Goal: Check status: Check status

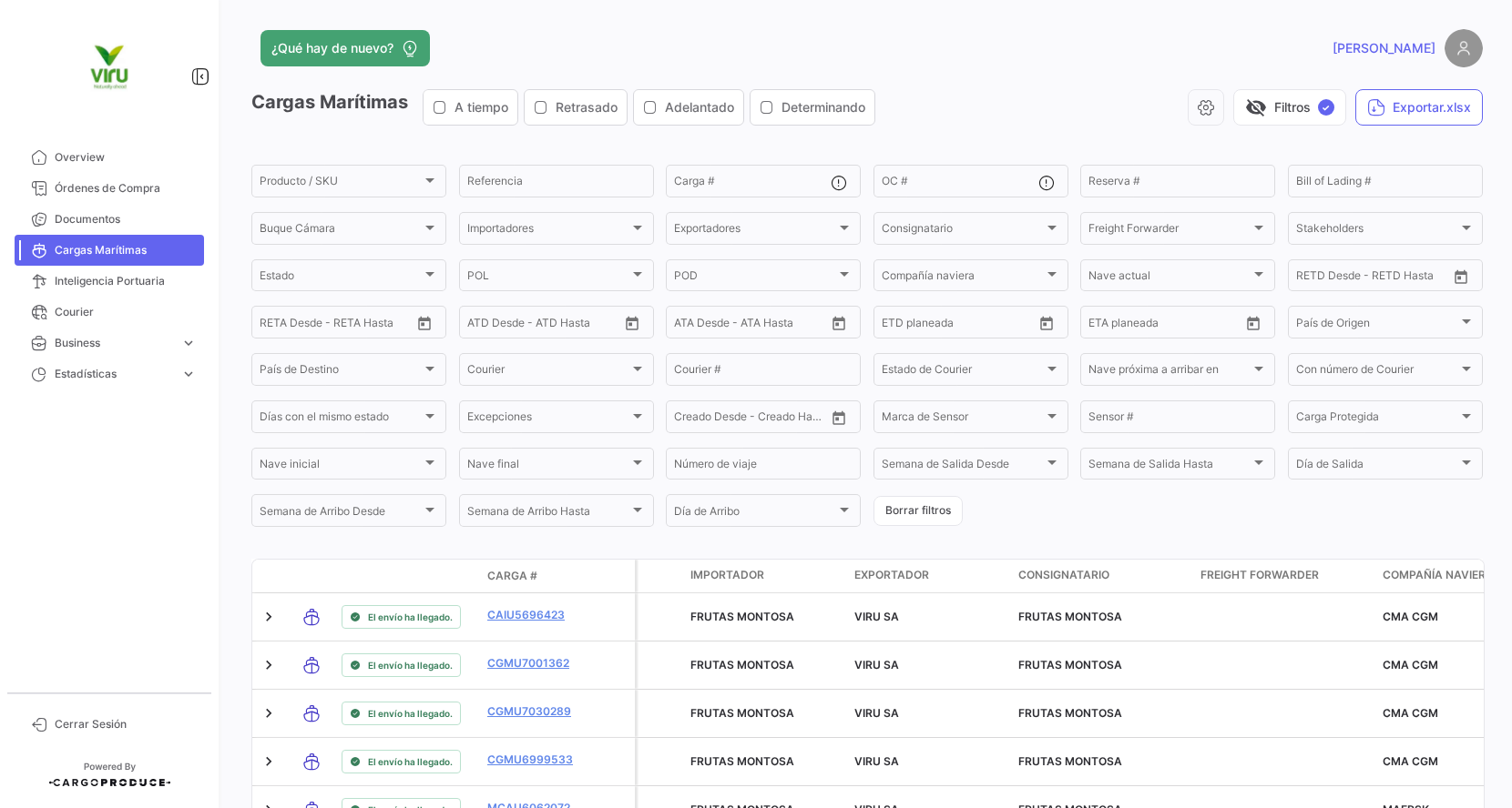
click at [943, 177] on input "OC #" at bounding box center [959, 183] width 157 height 13
paste input "20072942,20072977,20072987,20075775,20075834,20076103,20075440,20075672,2007558…"
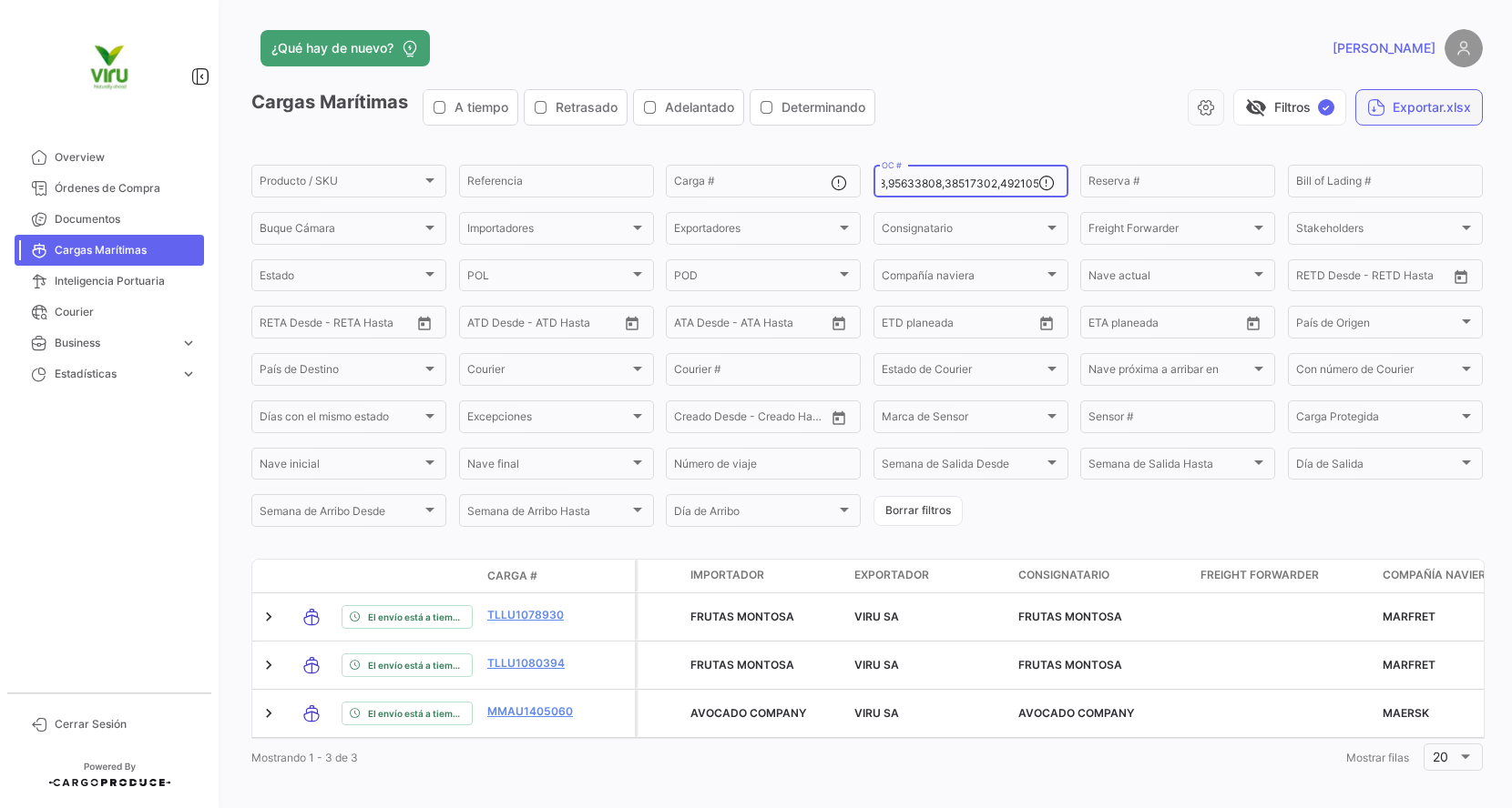
type input "20072942,20072977,20072987,20075775,20075834,20076103,20075440,20075672,2007558…"
click at [1419, 119] on button "Exportar.xlsx" at bounding box center [1418, 107] width 128 height 36
click at [991, 183] on input "OC #" at bounding box center [959, 183] width 157 height 13
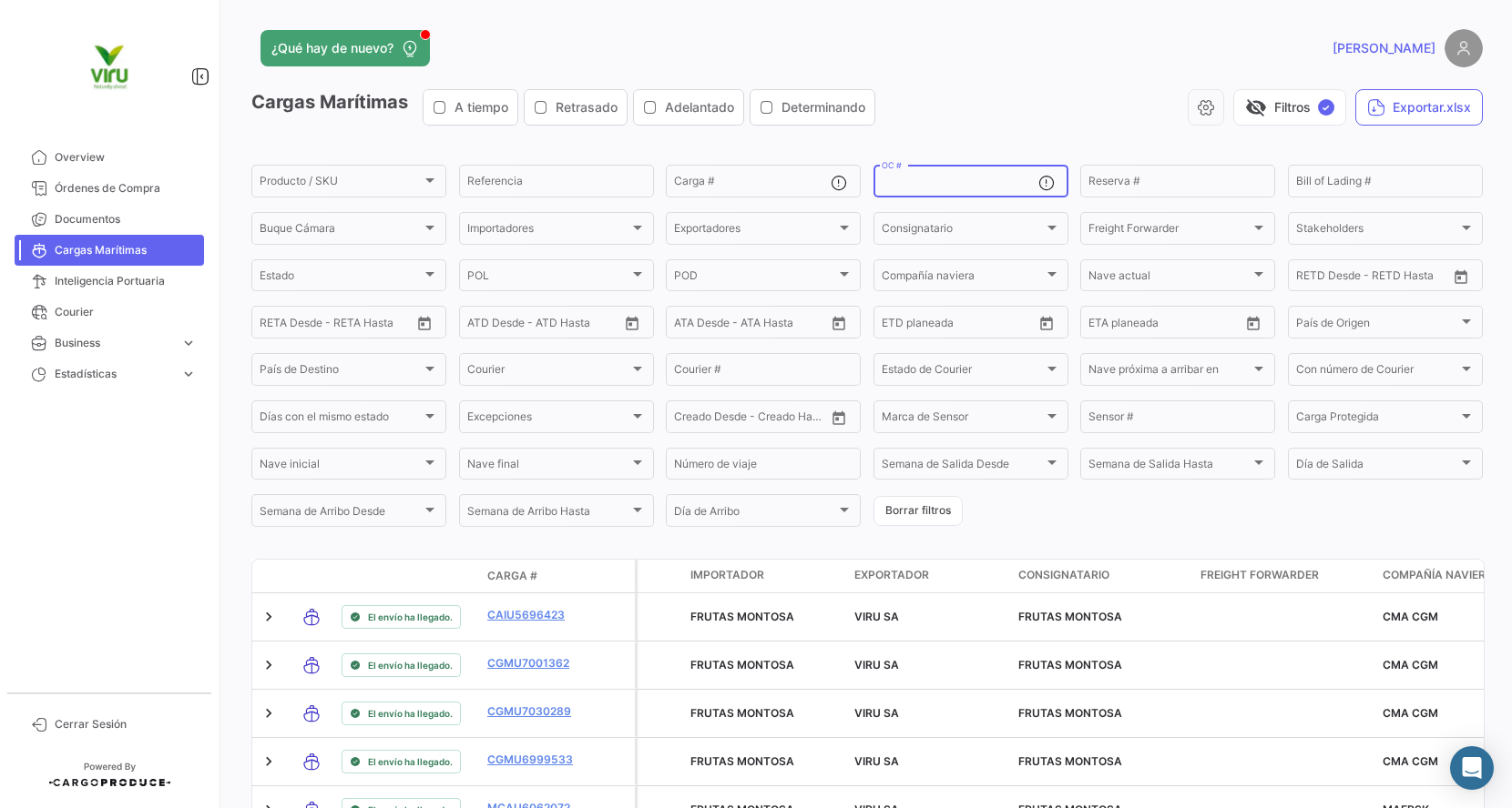
paste input "20072942,20072977,20072987,20075775,20075834,20076103,20075440,20075672,2007558…"
type input "20072942,20072977,20072987,20075775,20075834,20076103,20075440,20075672,2007558…"
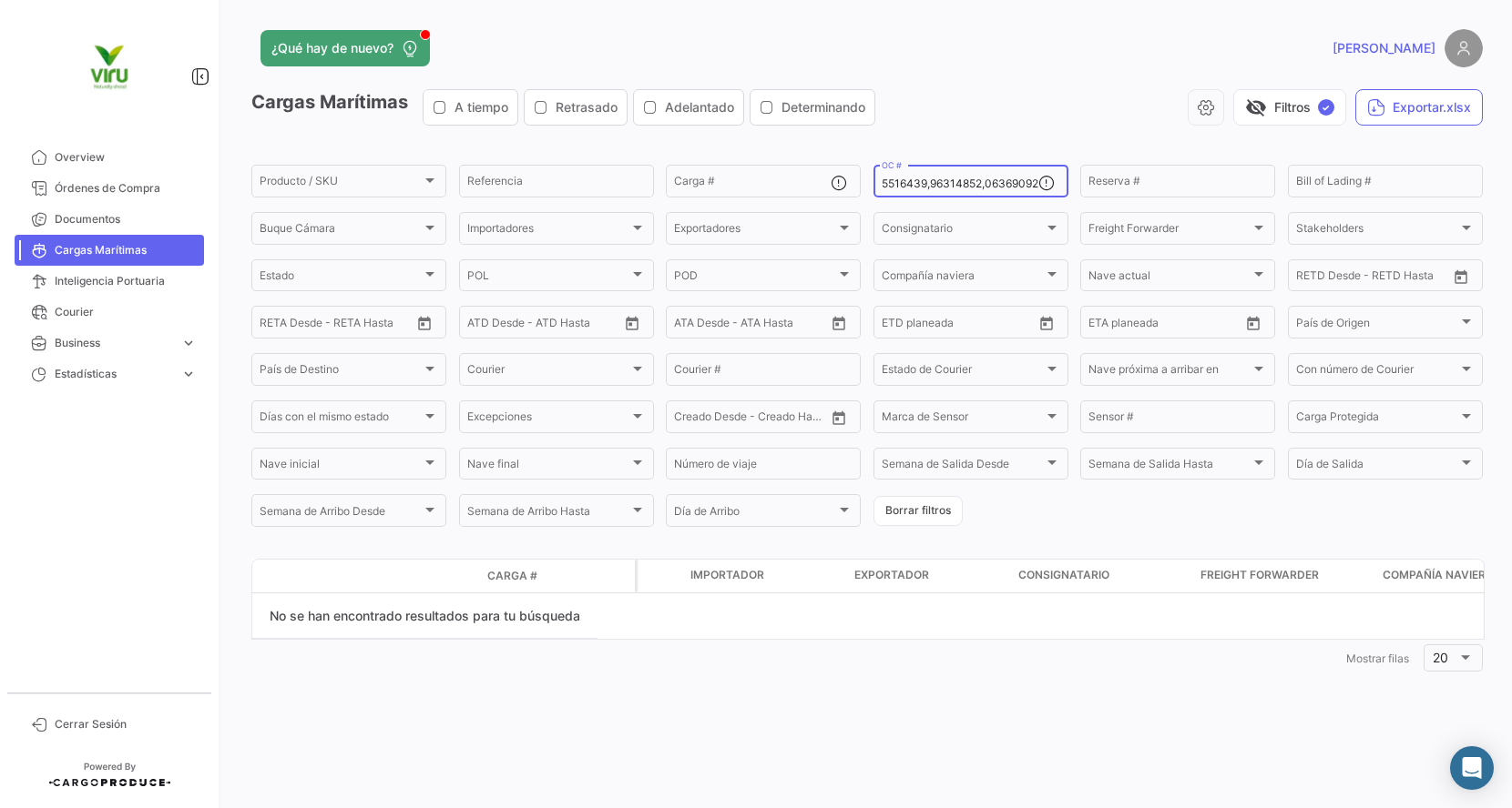
scroll to position [0, 6904]
click at [939, 178] on input "OC #" at bounding box center [959, 183] width 157 height 13
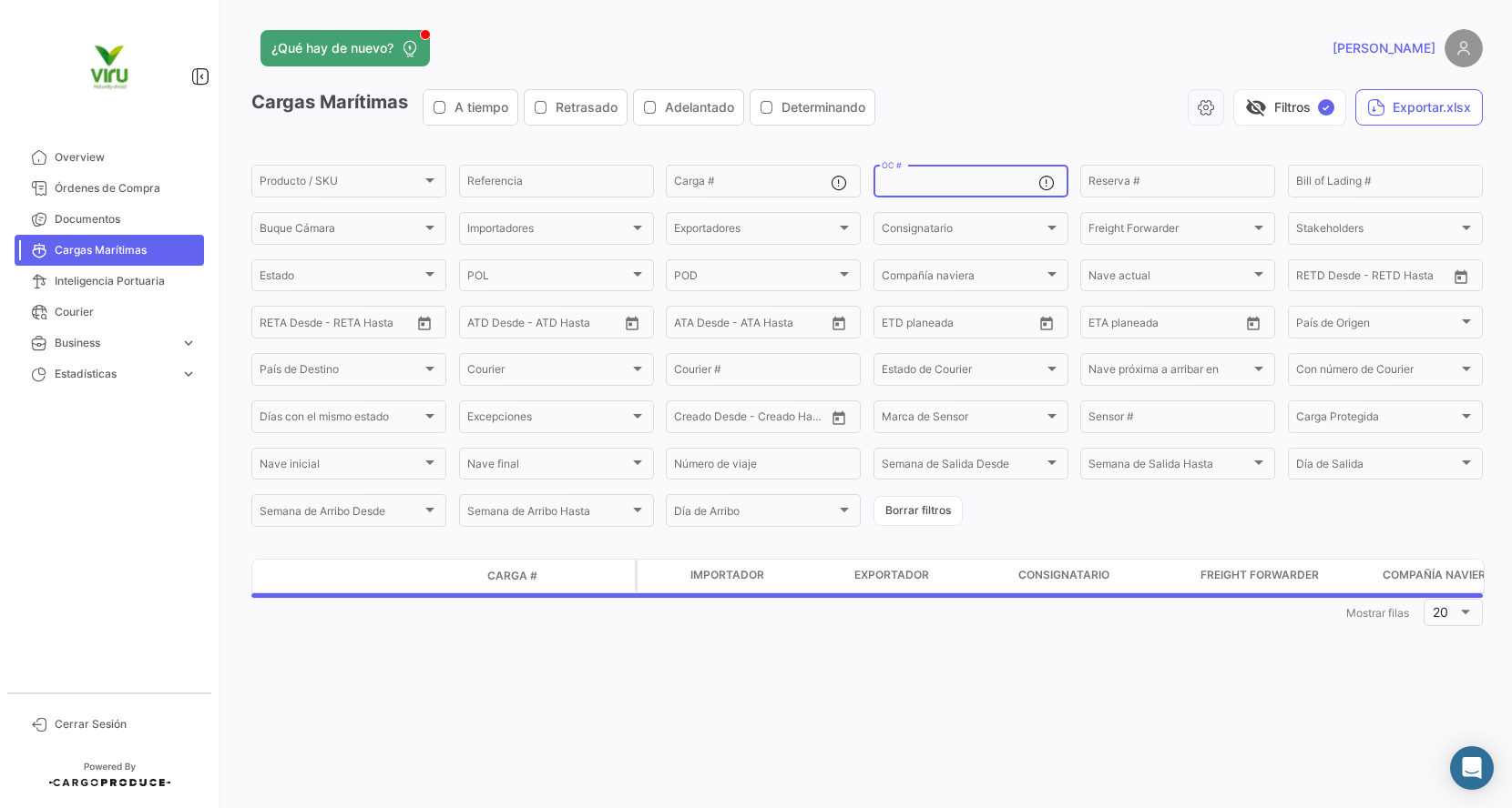
scroll to position [0, 0]
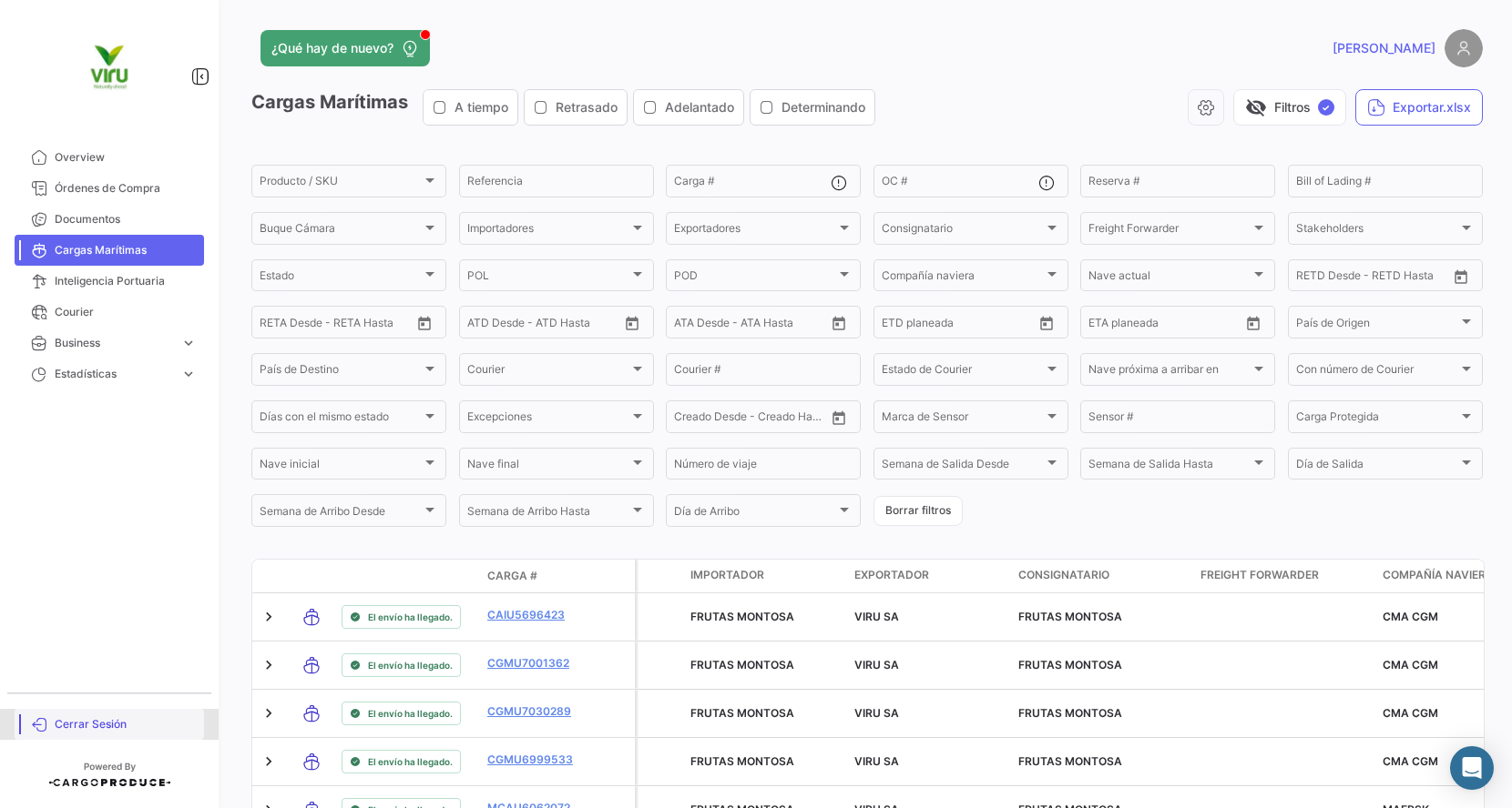
click at [102, 719] on span "Cerrar Sesión" at bounding box center [126, 724] width 142 height 17
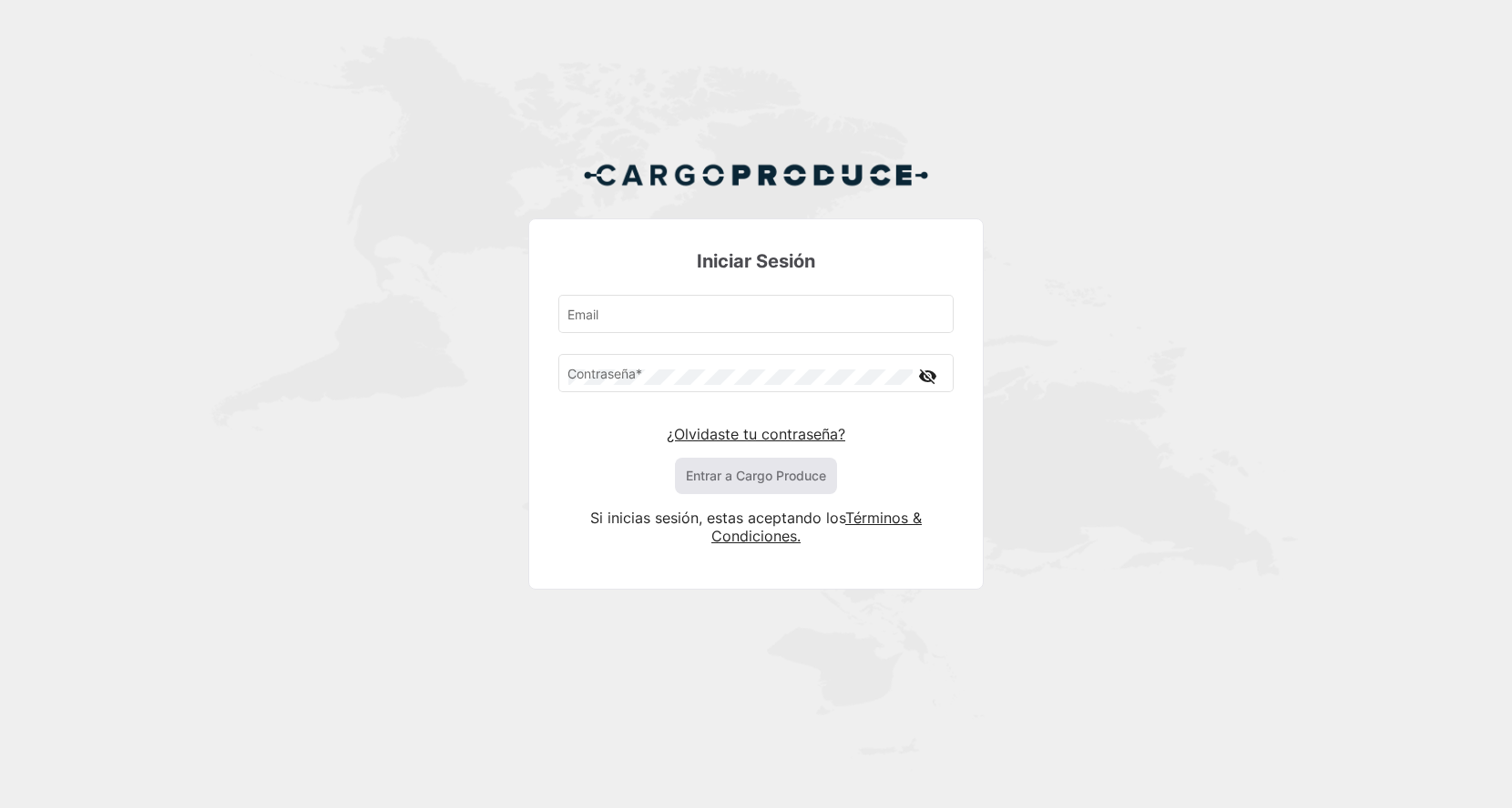
type input "[EMAIL_ADDRESS][DOMAIN_NAME]"
